Goal: Find specific page/section: Find specific page/section

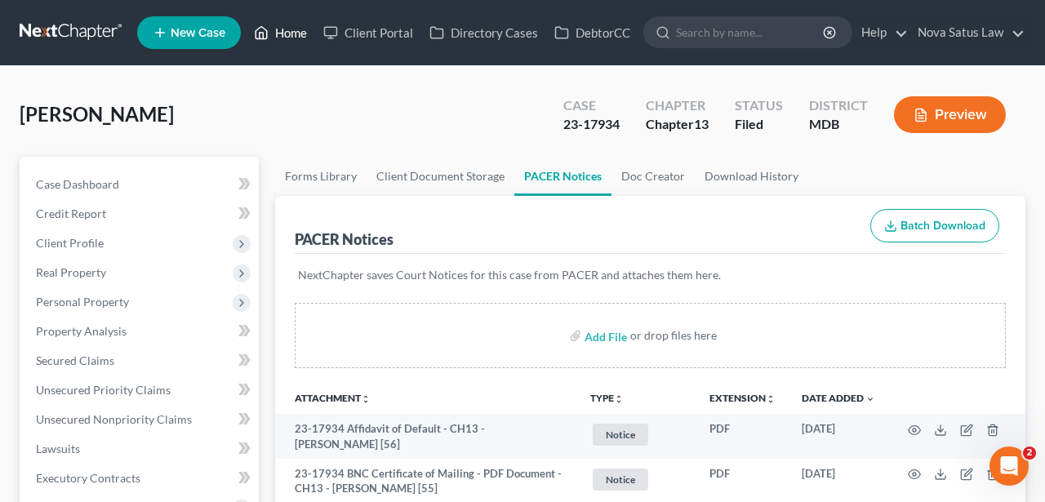
click at [304, 32] on link "Home" at bounding box center [280, 32] width 69 height 29
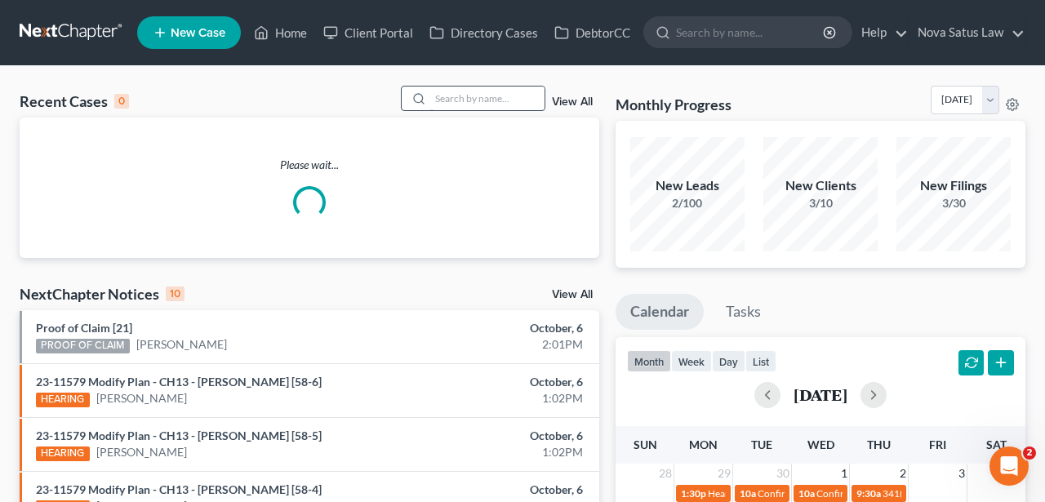
click at [460, 100] on input "search" at bounding box center [487, 98] width 114 height 24
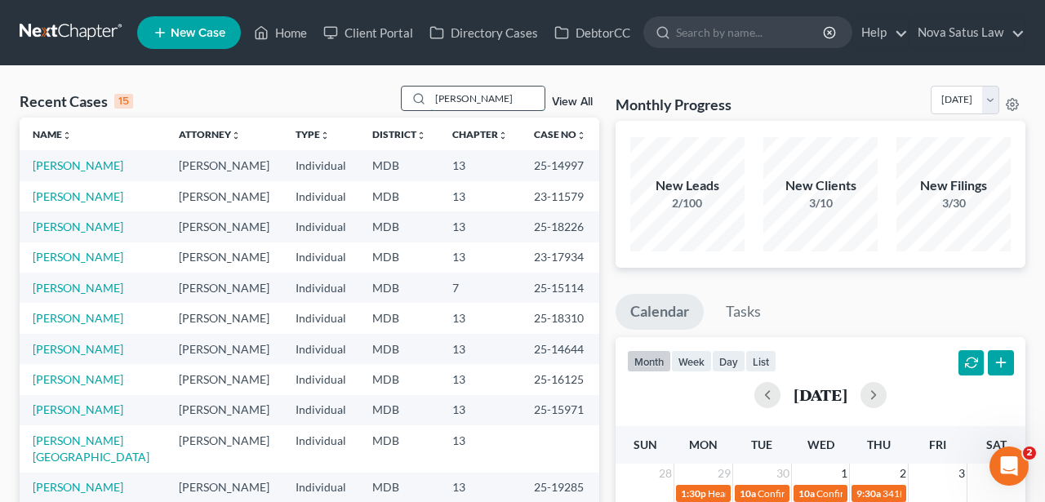
type input "[PERSON_NAME]"
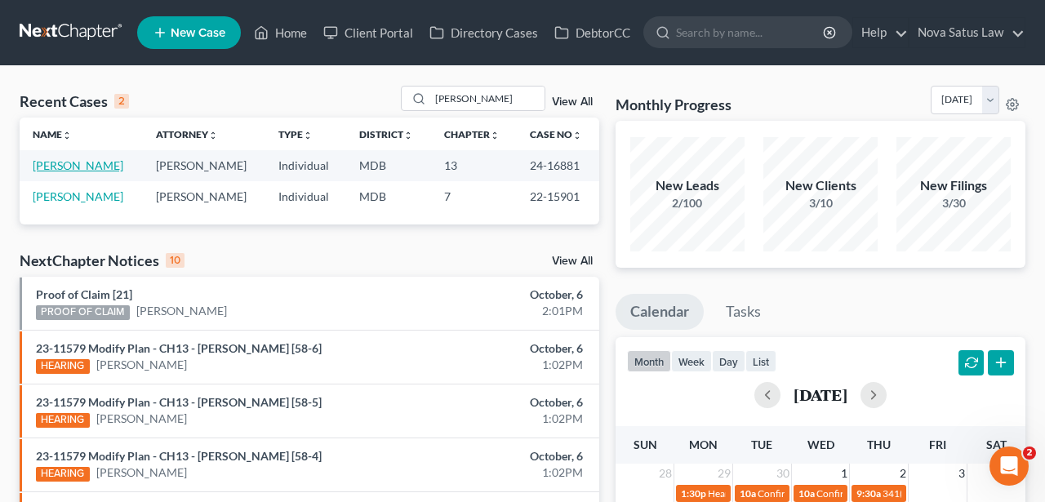
click at [74, 166] on link "[PERSON_NAME]" at bounding box center [78, 165] width 91 height 14
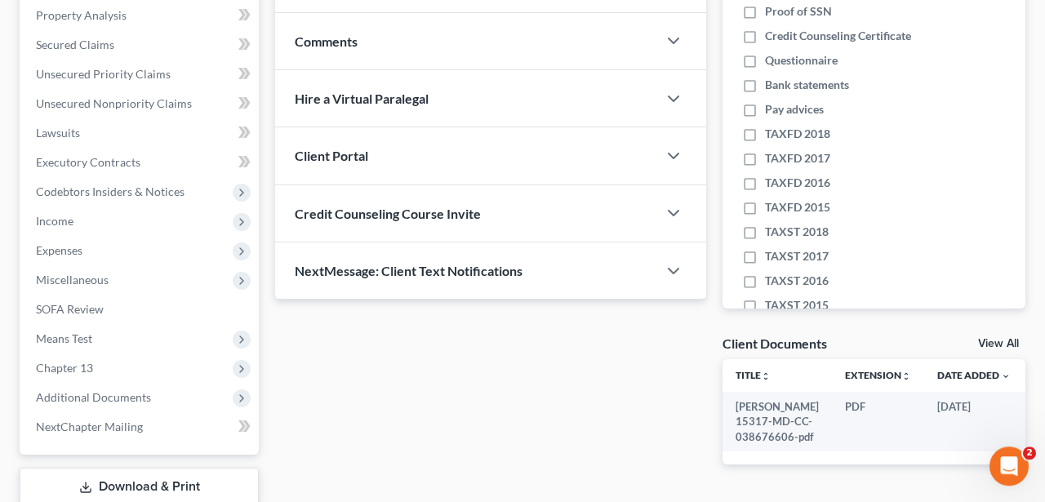
scroll to position [339, 0]
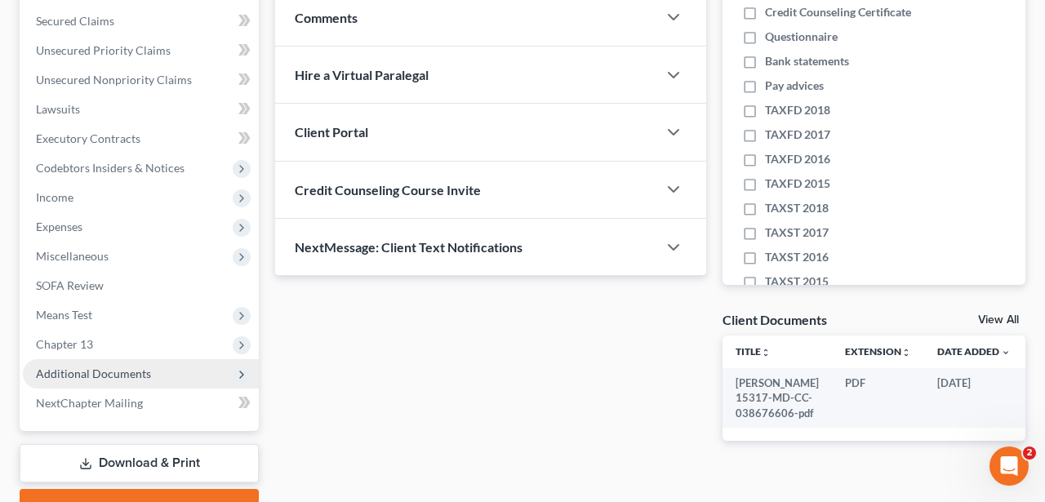
click at [148, 368] on span "Additional Documents" at bounding box center [141, 373] width 236 height 29
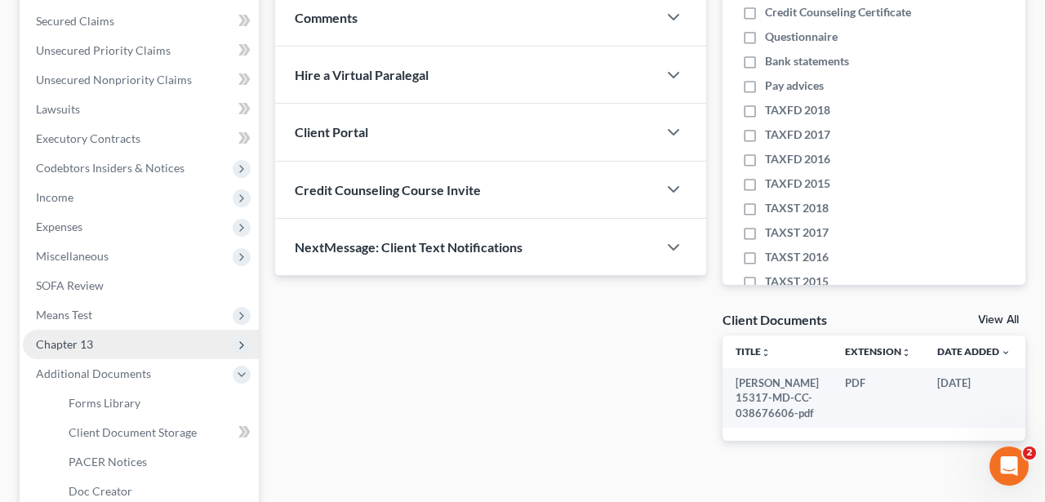
scroll to position [569, 0]
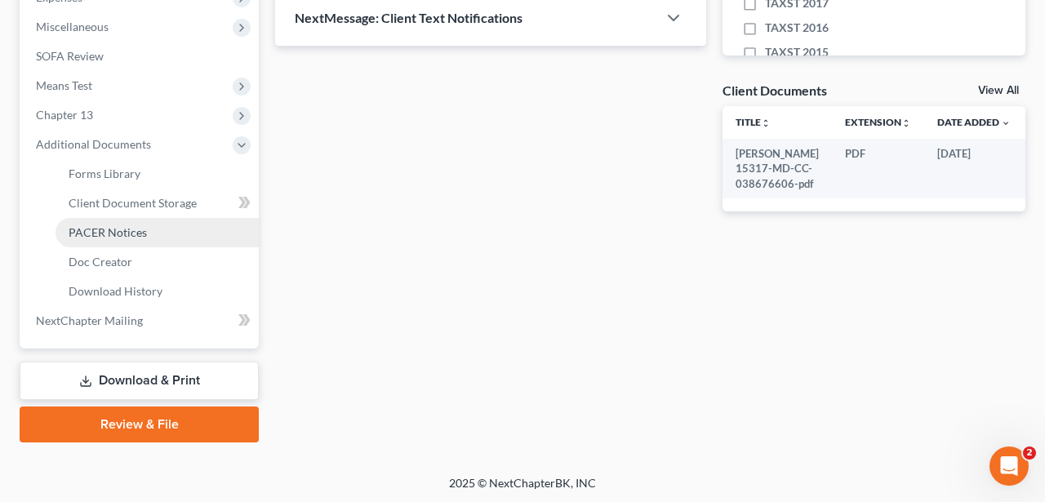
click at [121, 234] on span "PACER Notices" at bounding box center [108, 232] width 78 height 14
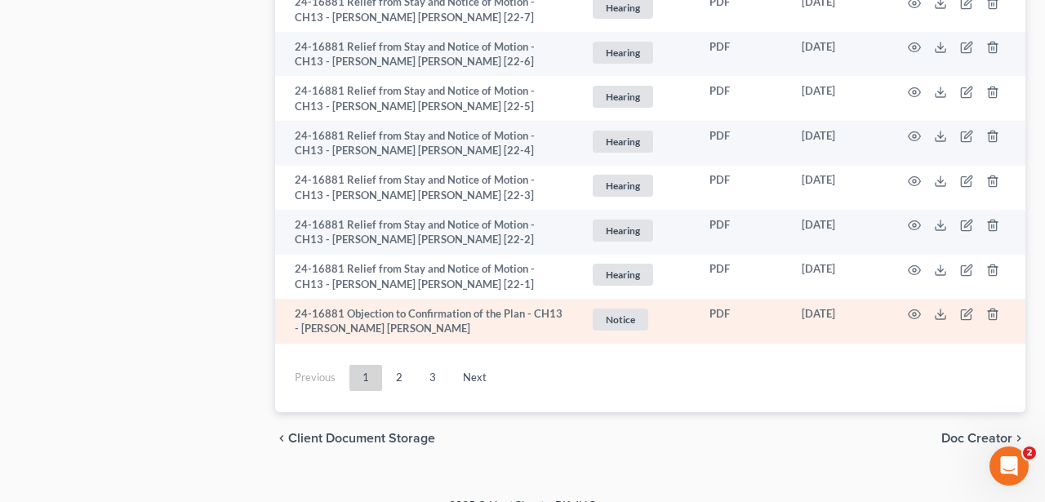
scroll to position [3380, 0]
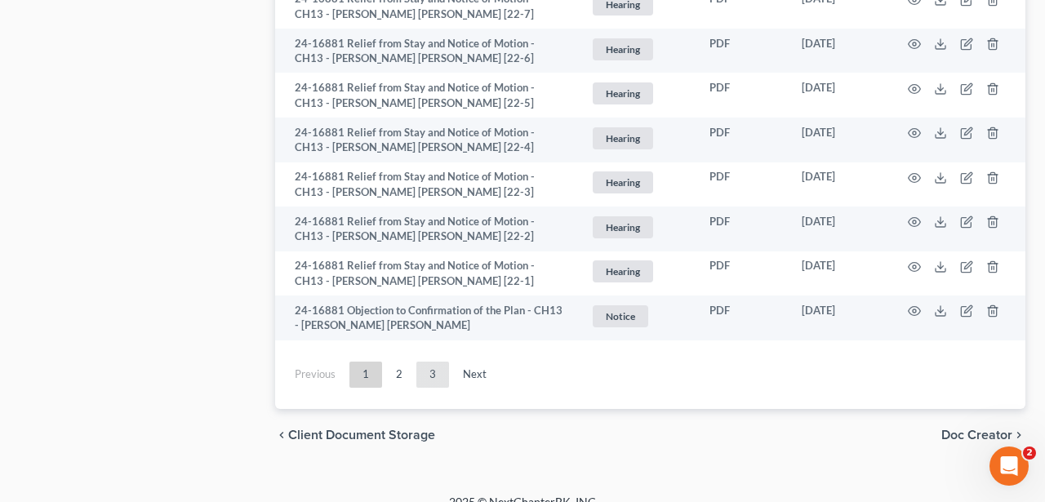
click at [433, 361] on link "3" at bounding box center [432, 374] width 33 height 26
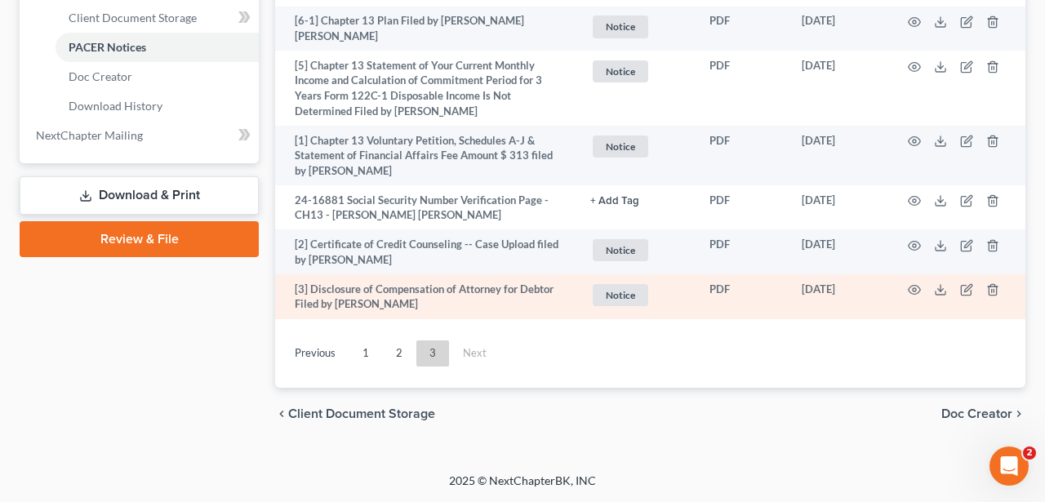
scroll to position [743, 0]
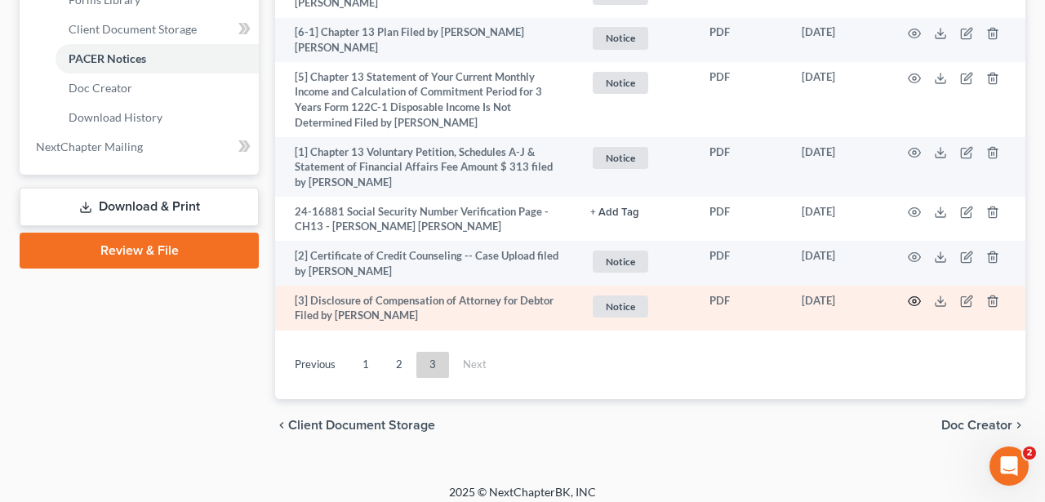
click at [911, 295] on icon "button" at bounding box center [913, 301] width 13 height 13
